Goal: Information Seeking & Learning: Find specific fact

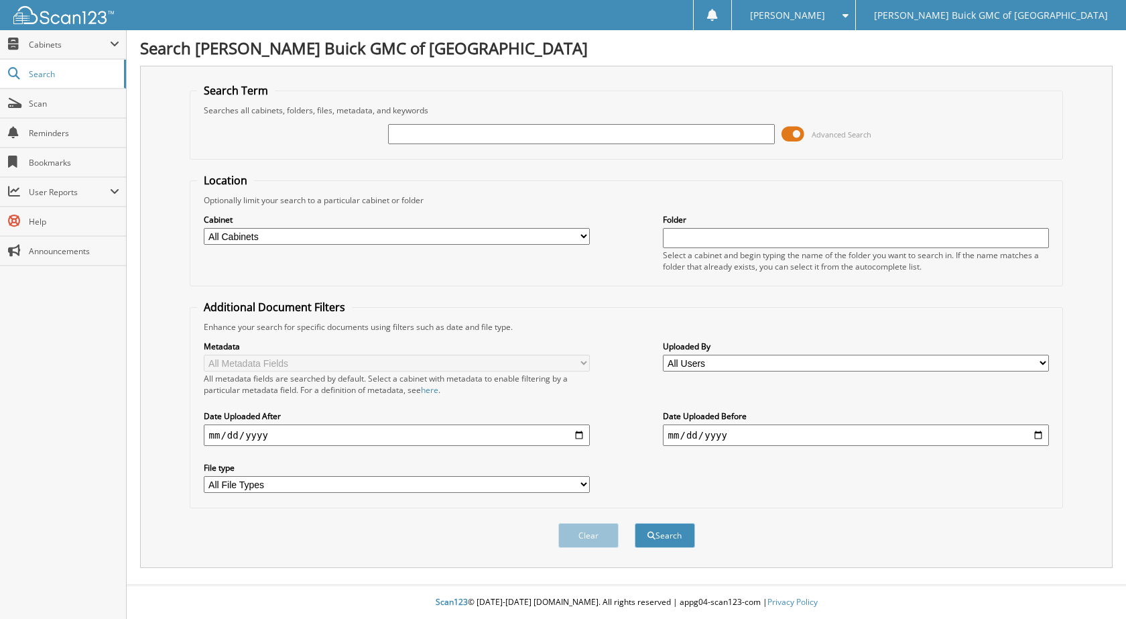
click at [434, 139] on input "text" at bounding box center [581, 134] width 387 height 20
type input "6102894"
click at [635, 523] on button "Search" at bounding box center [665, 535] width 60 height 25
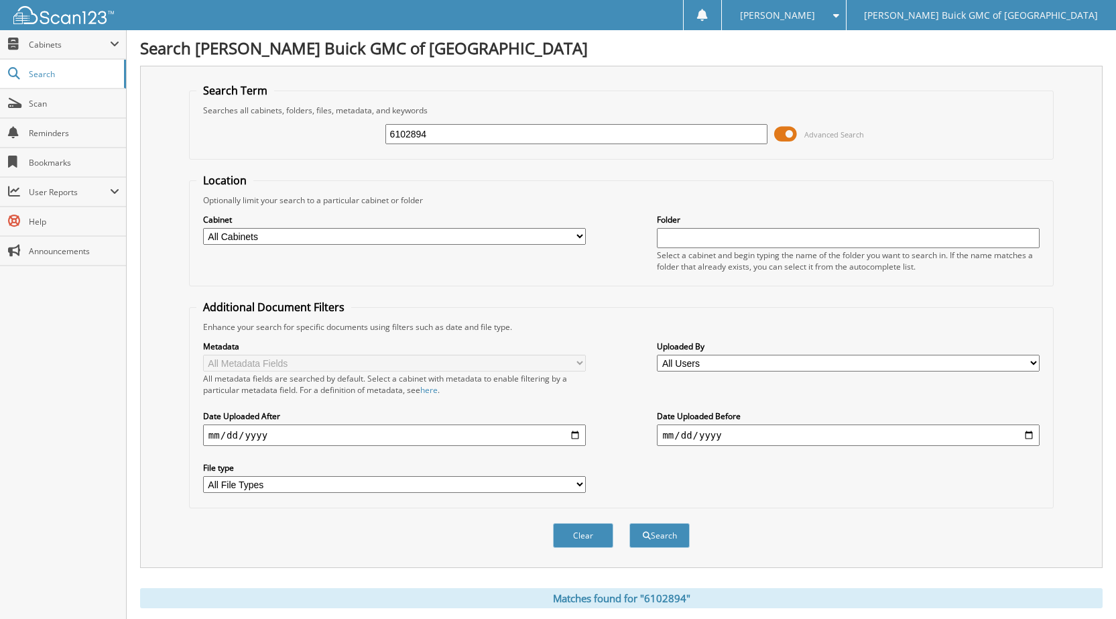
drag, startPoint x: 441, startPoint y: 128, endPoint x: 386, endPoint y: 124, distance: 55.1
click at [386, 123] on div "6102894" at bounding box center [576, 134] width 383 height 23
type input "6099874"
click at [629, 523] on button "Search" at bounding box center [659, 535] width 60 height 25
click at [320, 145] on div "6099874 Advanced Search" at bounding box center [621, 134] width 850 height 36
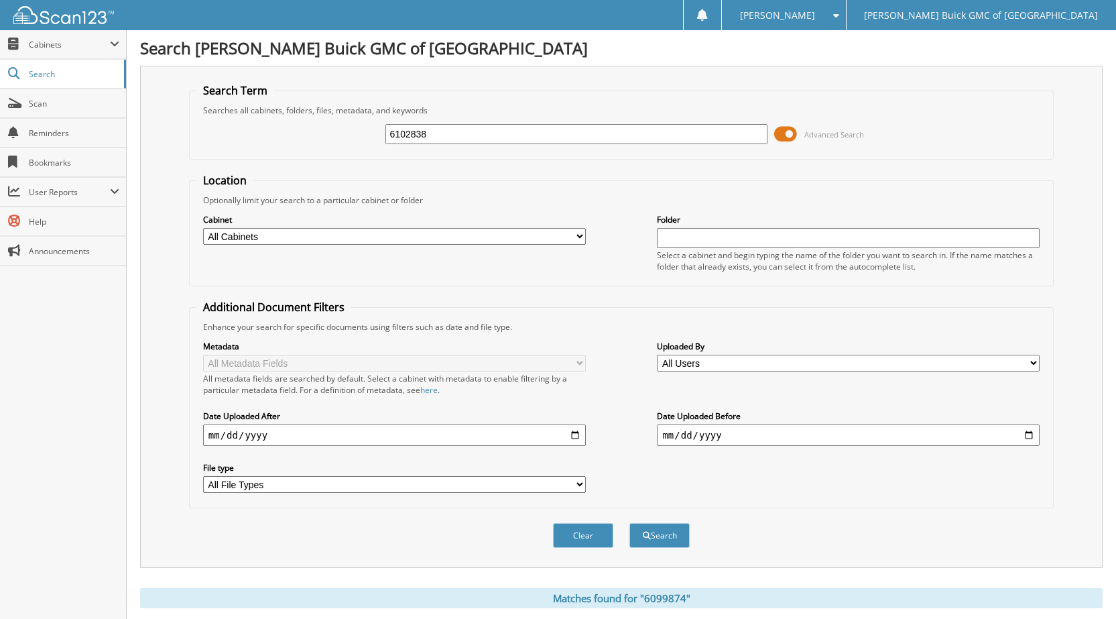
type input "6102838"
click at [629, 523] on button "Search" at bounding box center [659, 535] width 60 height 25
drag, startPoint x: 440, startPoint y: 131, endPoint x: 471, endPoint y: 96, distance: 47.5
click at [359, 131] on div "6102838 Advanced Search" at bounding box center [621, 134] width 850 height 36
type input "6102893"
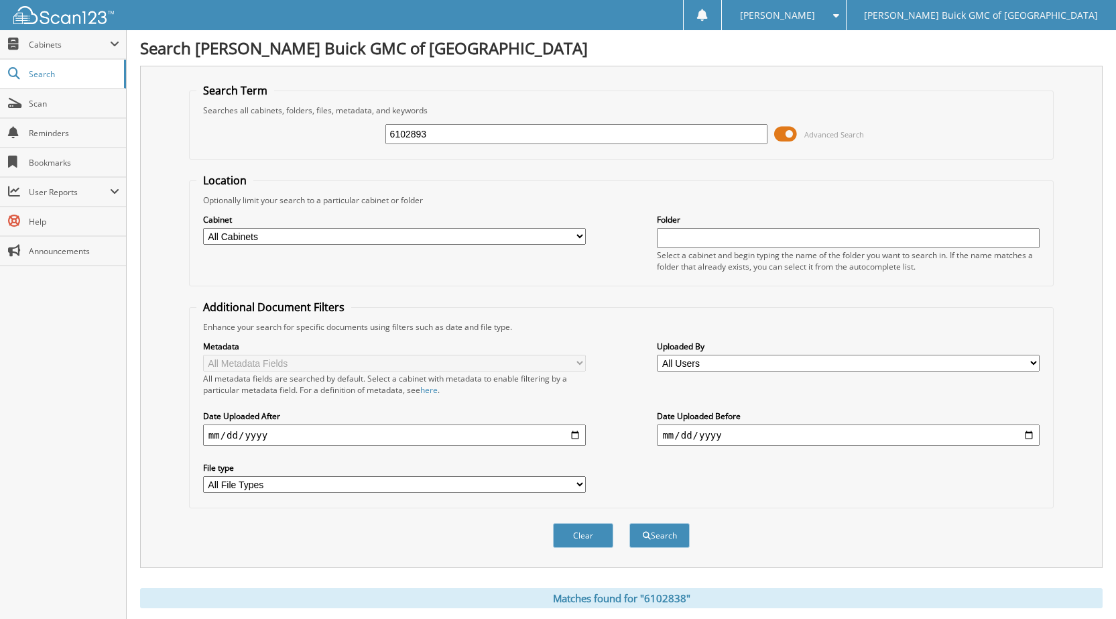
click at [629, 523] on button "Search" at bounding box center [659, 535] width 60 height 25
drag, startPoint x: 444, startPoint y: 132, endPoint x: 338, endPoint y: 137, distance: 106.7
click at [338, 137] on div "6102893 Advanced Search" at bounding box center [621, 134] width 850 height 36
type input "6102877"
click at [629, 523] on button "Search" at bounding box center [659, 535] width 60 height 25
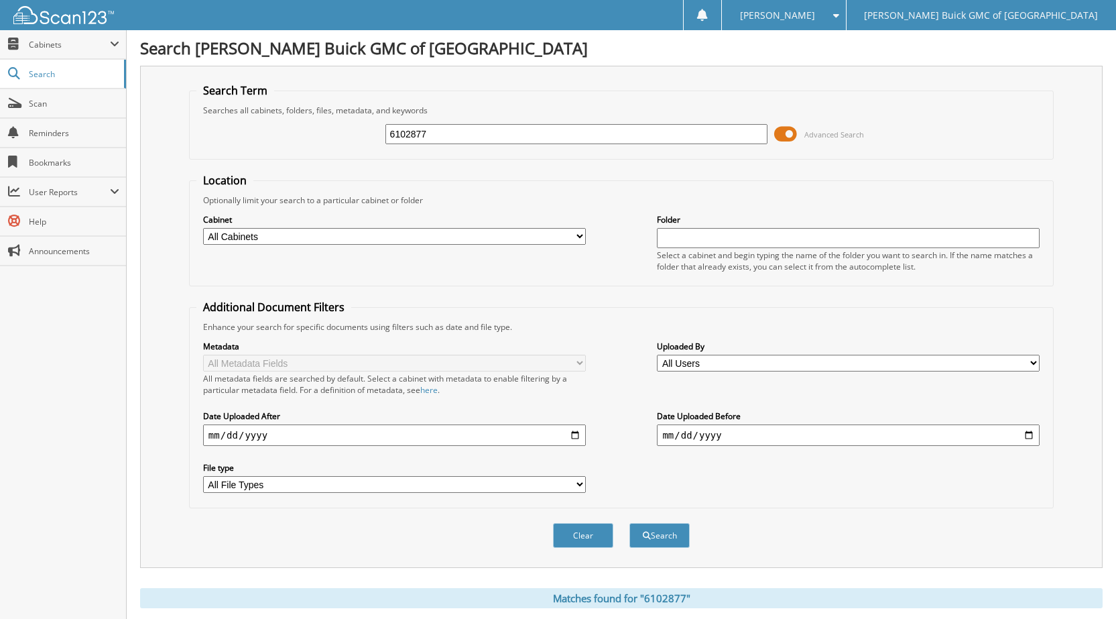
drag, startPoint x: 458, startPoint y: 126, endPoint x: 369, endPoint y: 127, distance: 88.5
click at [362, 133] on div "6102877 Advanced Search" at bounding box center [621, 134] width 850 height 36
type input "6102887"
click at [629, 523] on button "Search" at bounding box center [659, 535] width 60 height 25
drag, startPoint x: 404, startPoint y: 134, endPoint x: 380, endPoint y: 135, distance: 24.1
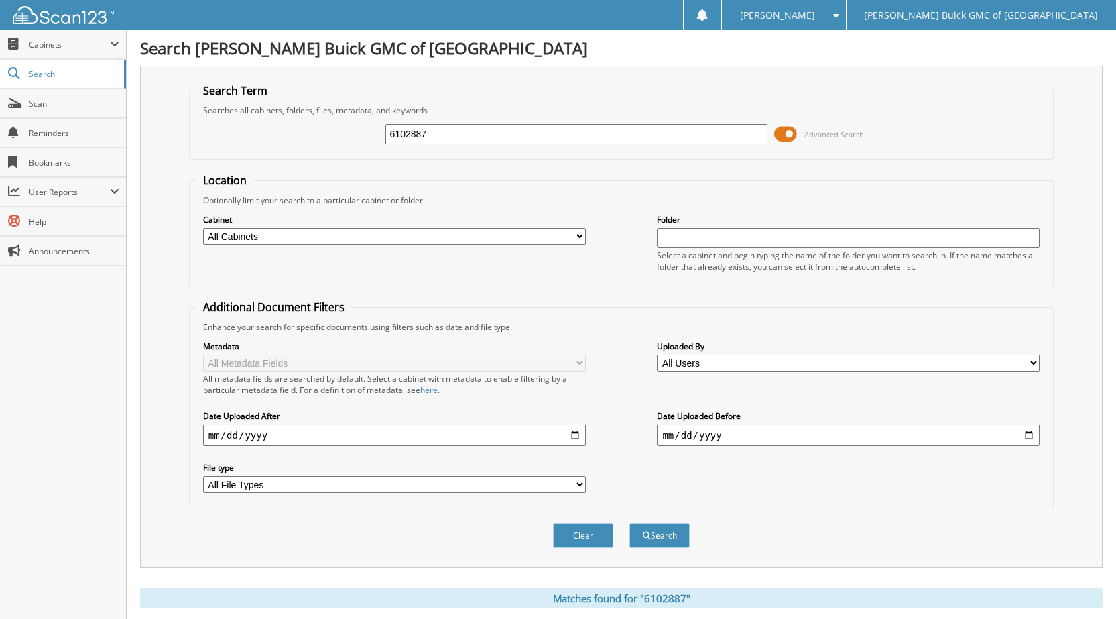
click at [380, 135] on div "6102887 Advanced Search" at bounding box center [621, 134] width 850 height 36
type input "6102766"
click at [629, 523] on button "Search" at bounding box center [659, 535] width 60 height 25
drag, startPoint x: 436, startPoint y: 131, endPoint x: 588, endPoint y: 62, distance: 167.3
click at [377, 137] on div "6102766 Advanced Search" at bounding box center [621, 134] width 850 height 36
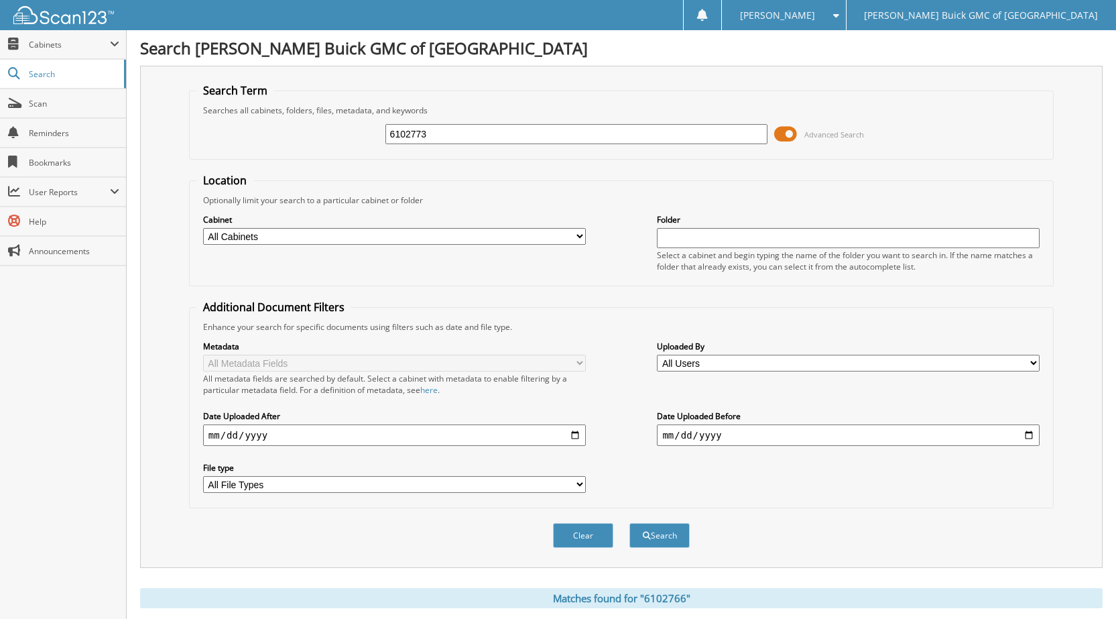
type input "6102773"
click at [629, 523] on button "Search" at bounding box center [659, 535] width 60 height 25
drag, startPoint x: 440, startPoint y: 137, endPoint x: 355, endPoint y: 141, distance: 84.5
click at [354, 137] on div "6102773 Advanced Search" at bounding box center [621, 134] width 850 height 36
type input "6102888"
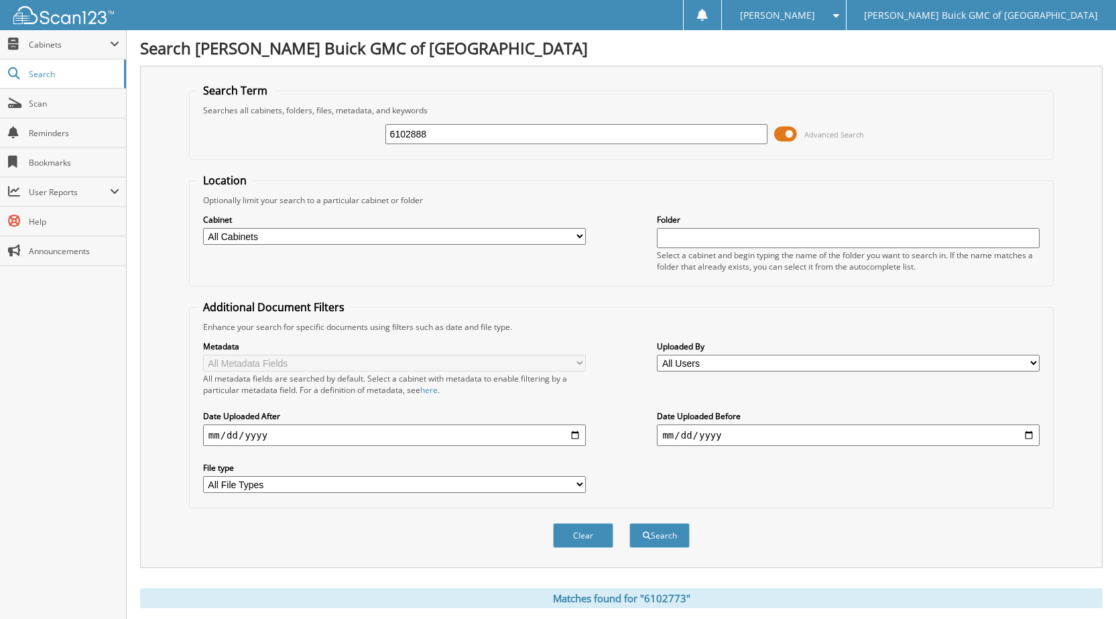
click at [629, 523] on button "Search" at bounding box center [659, 535] width 60 height 25
drag, startPoint x: 440, startPoint y: 134, endPoint x: 368, endPoint y: 137, distance: 72.5
click at [368, 137] on div "6102888 Advanced Search" at bounding box center [621, 134] width 850 height 36
type input "6102879"
click at [629, 523] on button "Search" at bounding box center [659, 535] width 60 height 25
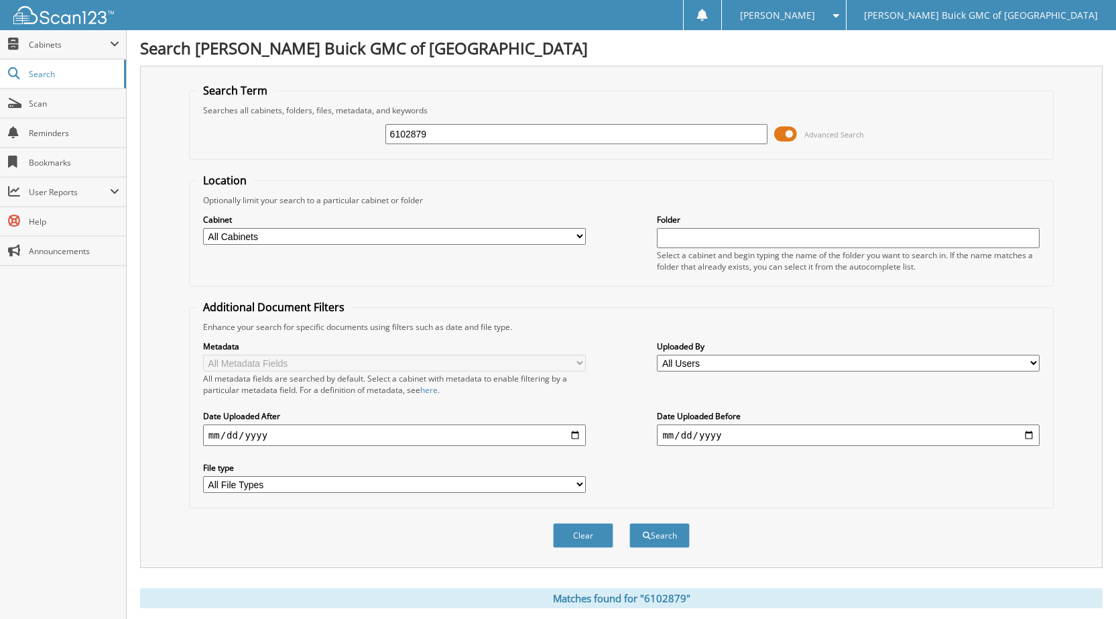
drag, startPoint x: 425, startPoint y: 138, endPoint x: 354, endPoint y: 131, distance: 71.4
click at [357, 131] on div "6102879 Advanced Search" at bounding box center [621, 134] width 850 height 36
type input "2025-09-13 shuttle"
click at [629, 523] on button "Search" at bounding box center [659, 535] width 60 height 25
click at [491, 141] on input "[DATE] shuttle" at bounding box center [576, 134] width 383 height 20
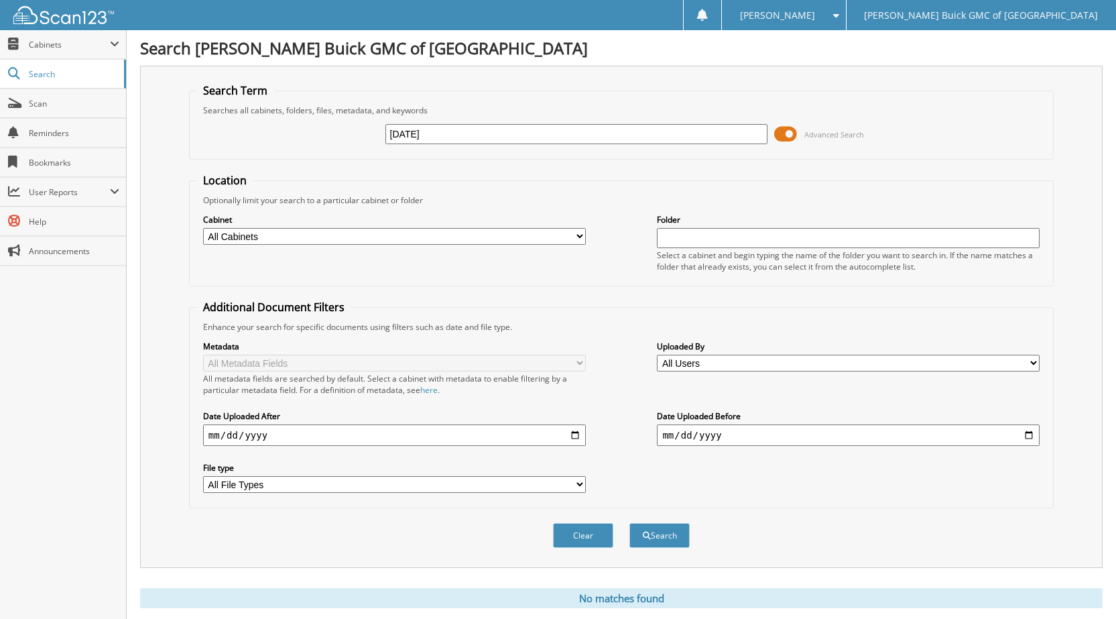
type input "[DATE]"
click at [629, 523] on button "Search" at bounding box center [659, 535] width 60 height 25
click at [454, 134] on input "[DATE]" at bounding box center [576, 134] width 383 height 20
type input "[DATE]"
click at [629, 523] on button "Search" at bounding box center [659, 535] width 60 height 25
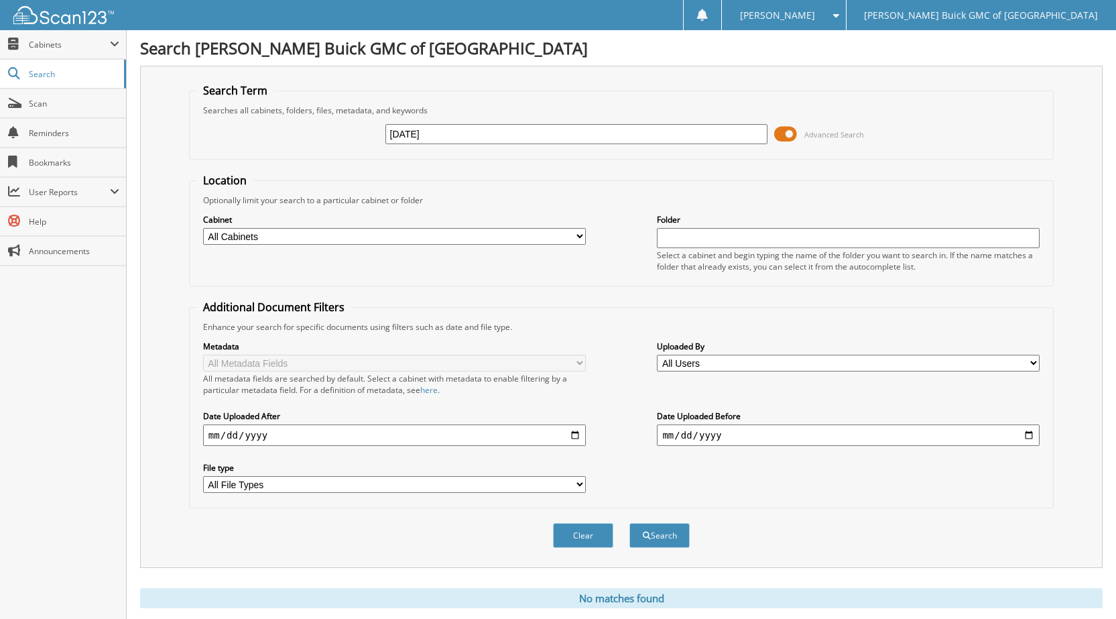
click at [452, 128] on input "[DATE]" at bounding box center [576, 134] width 383 height 20
type input "[DATE]"
click at [629, 523] on button "Search" at bounding box center [659, 535] width 60 height 25
click at [446, 132] on input "2025-09-11" at bounding box center [576, 134] width 383 height 20
type input "2025-09-12"
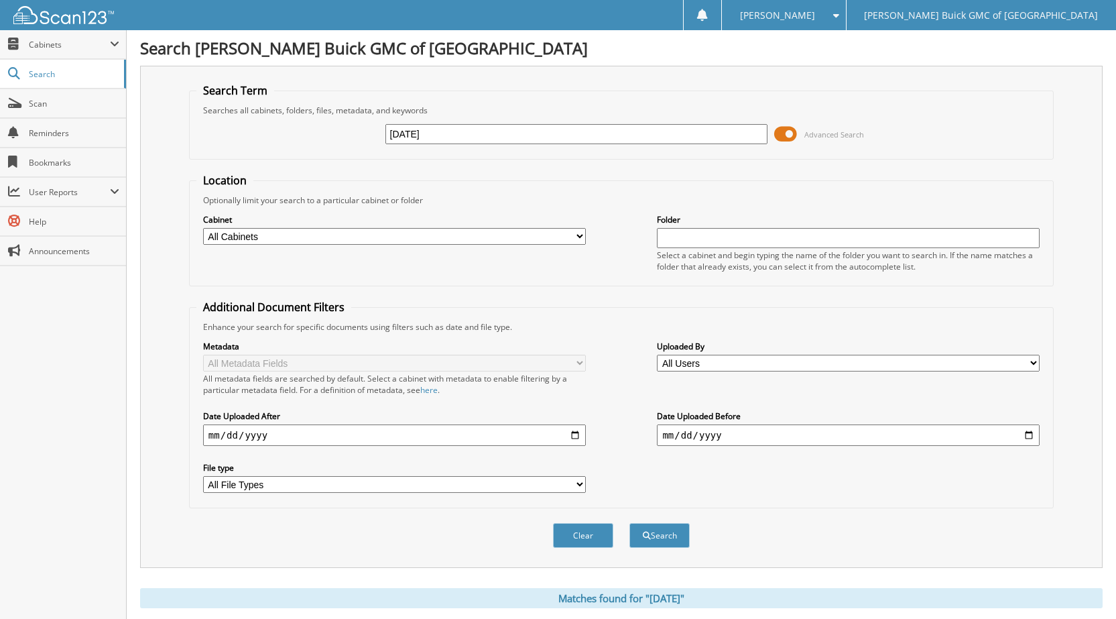
click at [629, 523] on button "Search" at bounding box center [659, 535] width 60 height 25
drag, startPoint x: 399, startPoint y: 132, endPoint x: 467, endPoint y: 125, distance: 68.0
click at [401, 132] on input "[DATE]" at bounding box center [576, 134] width 383 height 20
type input "[DATE]"
click at [629, 523] on button "Search" at bounding box center [659, 535] width 60 height 25
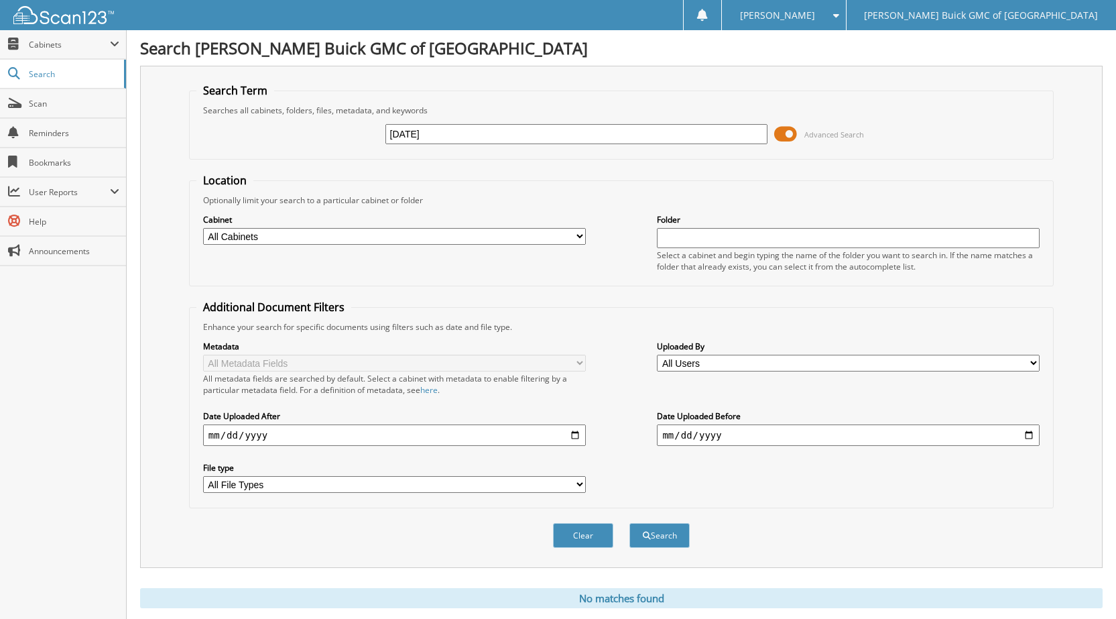
drag, startPoint x: 439, startPoint y: 133, endPoint x: 375, endPoint y: 134, distance: 64.3
click at [375, 134] on div "[DATE] Advanced Search" at bounding box center [621, 134] width 850 height 36
type input "[DATE] shuttle"
click at [629, 523] on button "Search" at bounding box center [659, 535] width 60 height 25
drag, startPoint x: 471, startPoint y: 134, endPoint x: 387, endPoint y: 153, distance: 86.7
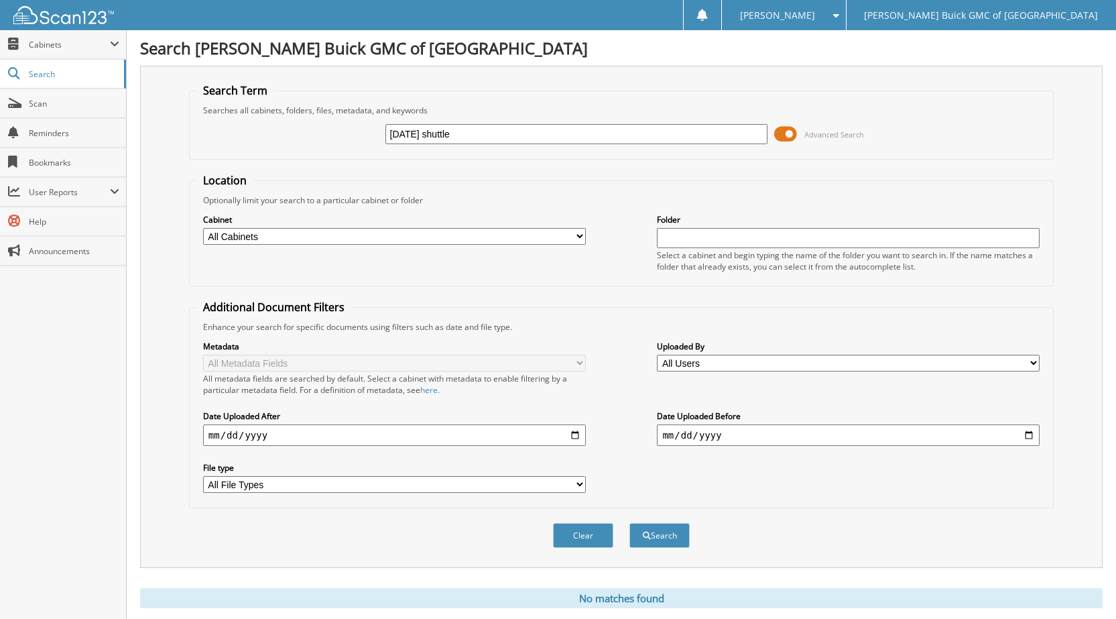
click at [340, 153] on fieldset "Search Term Searches all cabinets, folders, files, metadata, and keywords [DATE…" at bounding box center [621, 121] width 865 height 76
click at [62, 107] on span "Scan" at bounding box center [74, 103] width 90 height 11
